Goal: Navigation & Orientation: Find specific page/section

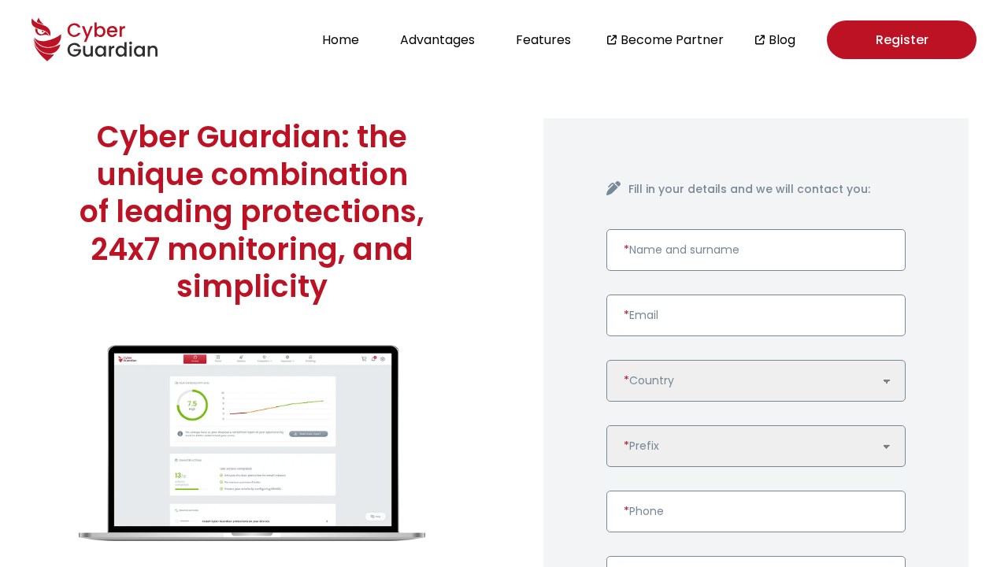
scroll to position [4049, 0]
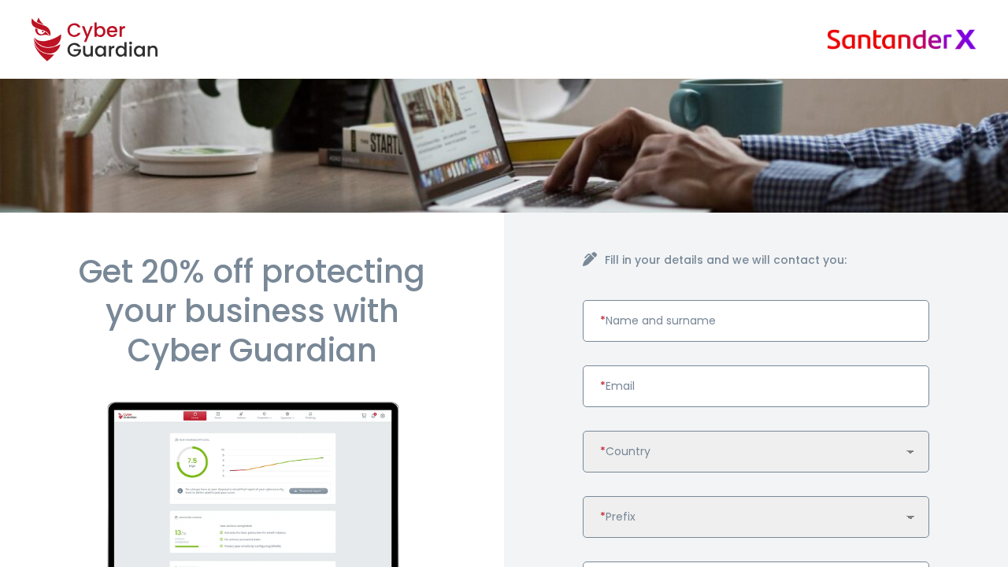
scroll to position [778, 0]
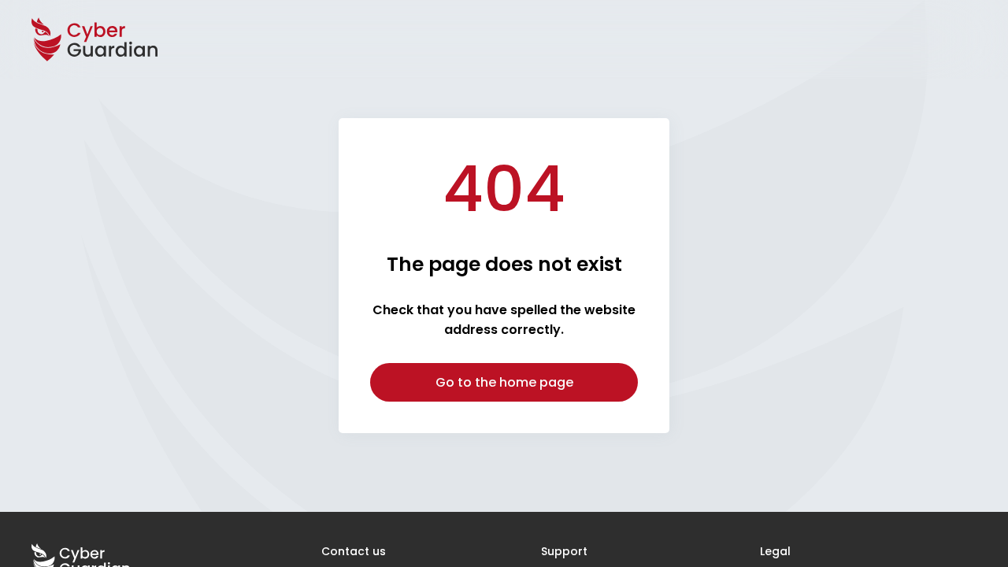
scroll to position [122, 0]
